Goal: Check status: Check status

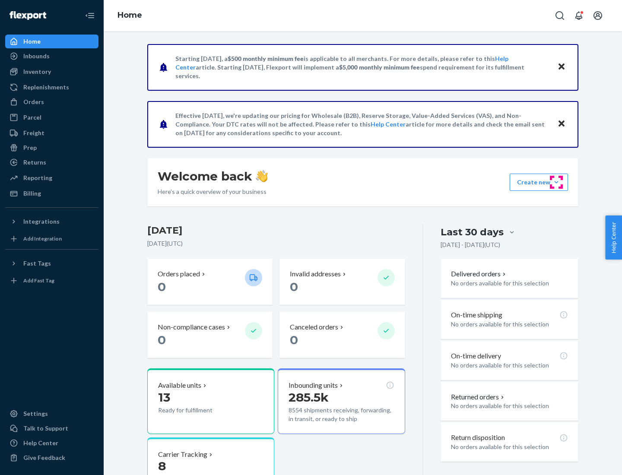
click at [556, 182] on button "Create new Create new inbound Create new order Create new product" at bounding box center [538, 182] width 58 height 17
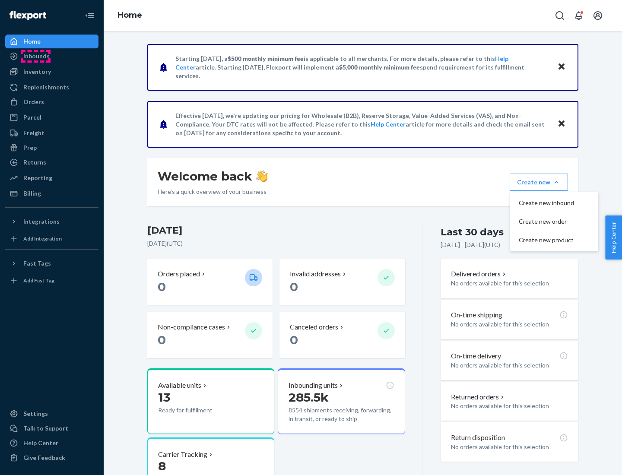
click at [36, 56] on div "Inbounds" at bounding box center [36, 56] width 26 height 9
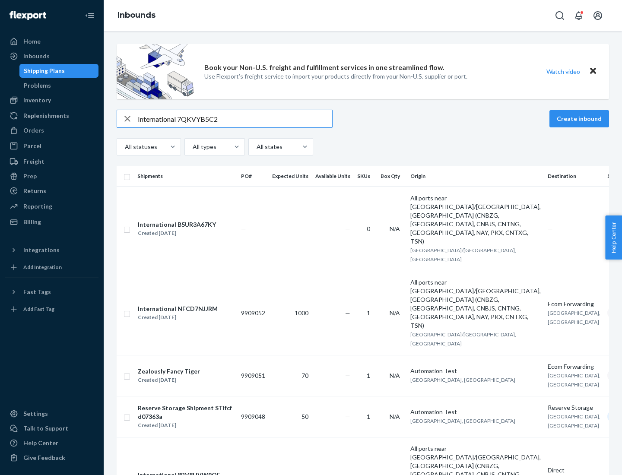
type input "International 7QKVYB5C29"
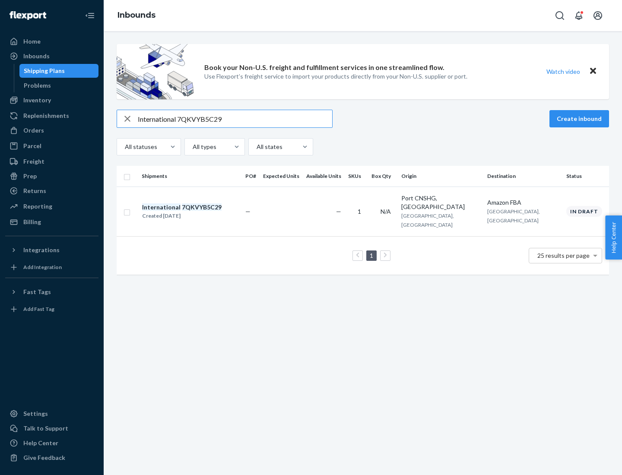
click at [196, 211] on div "Created [DATE]" at bounding box center [181, 215] width 79 height 9
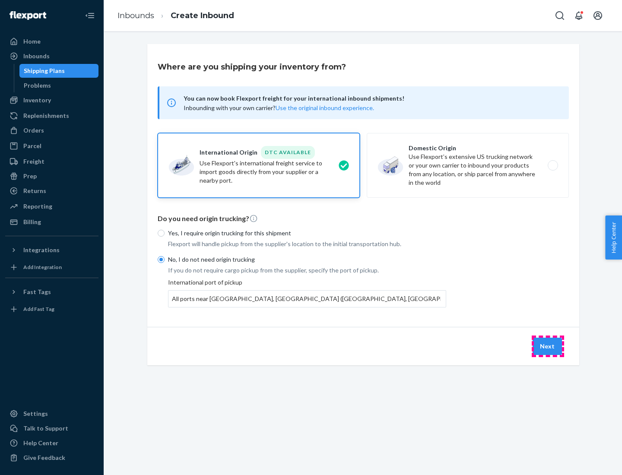
click at [547, 346] on button "Next" at bounding box center [546, 346] width 29 height 17
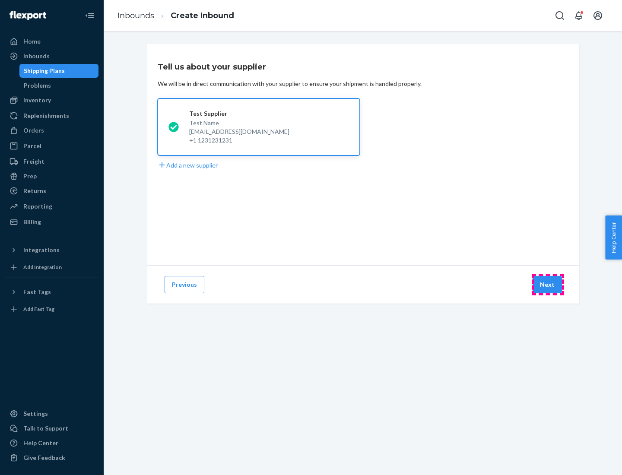
click at [547, 284] on button "Next" at bounding box center [546, 284] width 29 height 17
